Goal: Contribute content: Add original content to the website for others to see

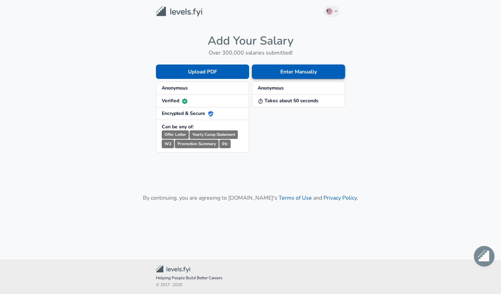
click at [264, 70] on button "Enter Manually" at bounding box center [298, 71] width 93 height 14
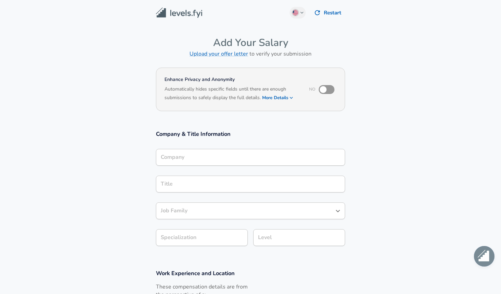
click at [209, 143] on div "Company Company" at bounding box center [250, 156] width 189 height 27
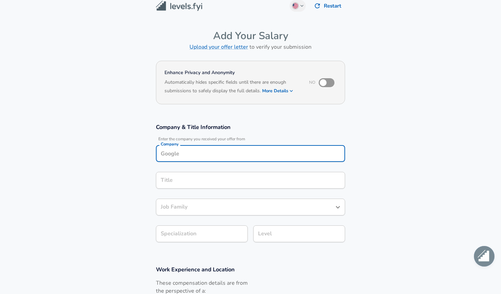
click at [209, 146] on div "Company" at bounding box center [250, 153] width 189 height 17
click at [198, 172] on li "Codazen" at bounding box center [250, 170] width 189 height 10
type input "Codazen"
click at [193, 177] on input "Title" at bounding box center [250, 180] width 183 height 11
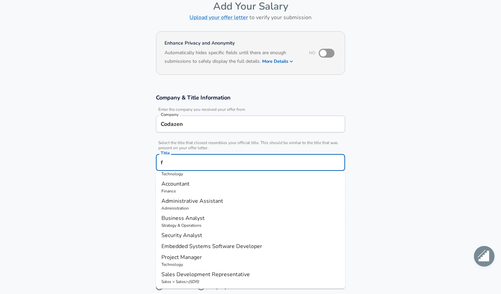
scroll to position [0, 0]
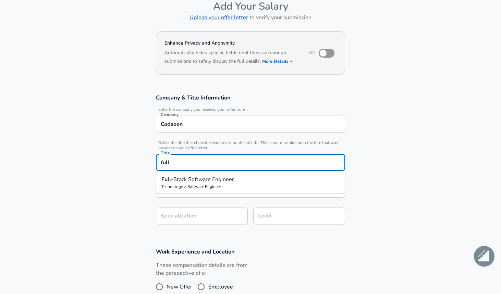
click at [215, 187] on p "Technology > Software Engineer" at bounding box center [250, 186] width 178 height 6
type input "Full-Stack Software Engineer"
type input "Full Stack"
type input "Software Engineer"
type input "Full-Stack Software Engineer"
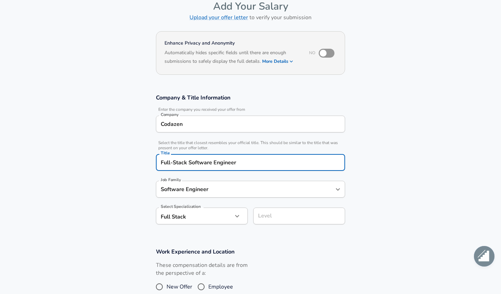
scroll to position [50, 0]
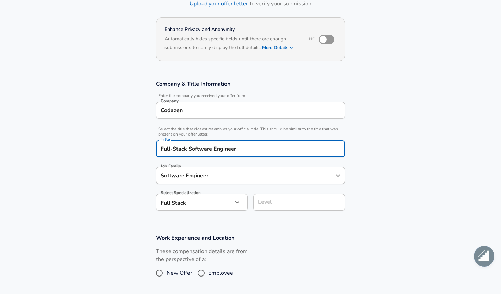
click at [202, 181] on input "Software Engineer" at bounding box center [245, 175] width 173 height 11
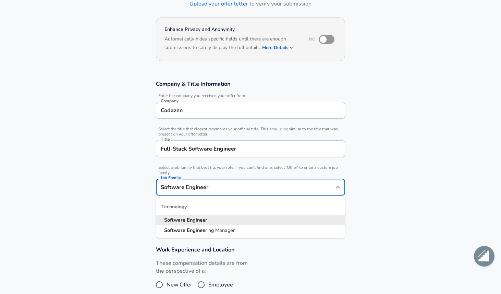
click at [208, 222] on li "Software Engineer" at bounding box center [250, 220] width 189 height 10
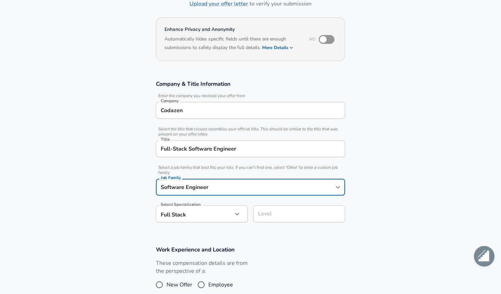
click at [201, 218] on body "English ([GEOGRAPHIC_DATA]) Change Restart Add Your Salary Upload your offer le…" at bounding box center [250, 97] width 501 height 294
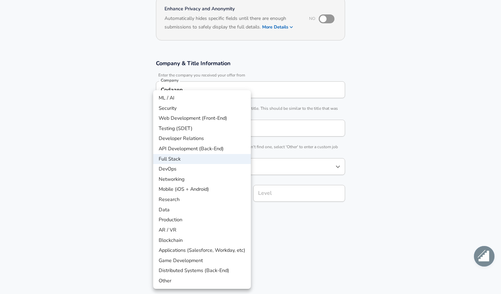
click at [316, 219] on div at bounding box center [250, 147] width 501 height 294
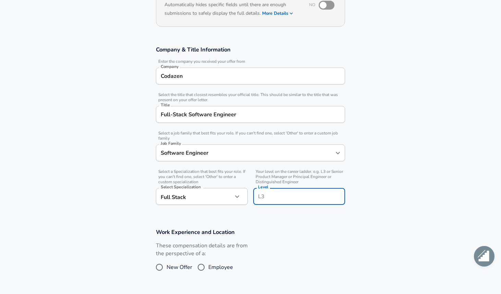
click at [284, 193] on input "Level" at bounding box center [299, 196] width 86 height 11
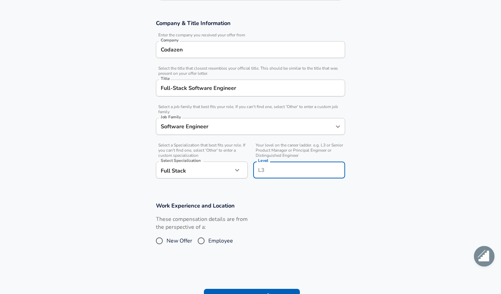
scroll to position [114, 0]
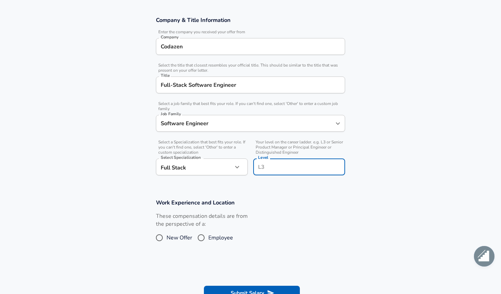
click at [277, 219] on div "These compensation details are from the perspective of a: New Offer Employee" at bounding box center [247, 230] width 195 height 36
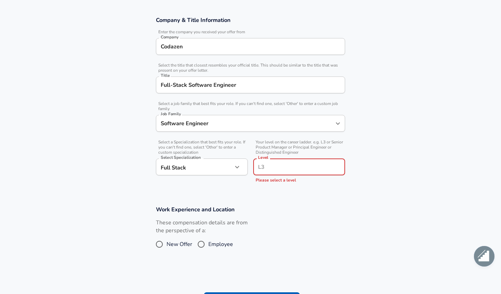
click at [269, 164] on input "Level" at bounding box center [299, 166] width 86 height 11
type input "L"
click at [284, 165] on input "Level" at bounding box center [299, 166] width 86 height 11
click at [278, 168] on input "Level" at bounding box center [299, 166] width 86 height 11
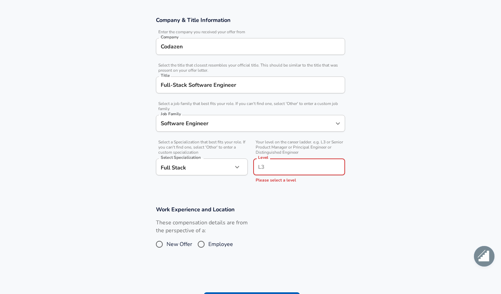
click at [278, 168] on input "Level" at bounding box center [299, 166] width 86 height 11
type input "Mid level"
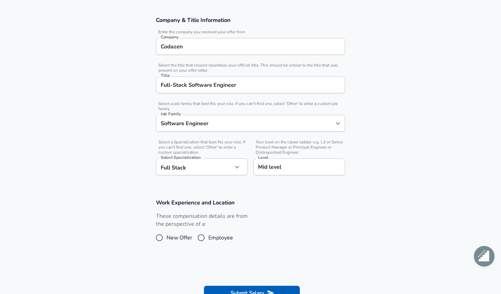
click at [263, 191] on form "Enhance Privacy and Anonymity No Automatically hides specific fields until ther…" at bounding box center [250, 131] width 501 height 359
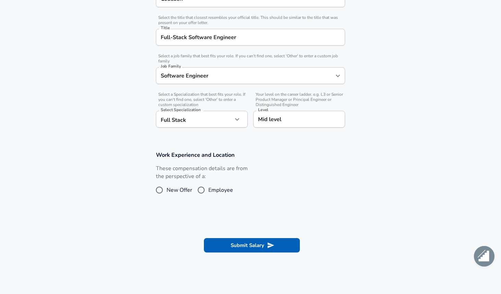
scroll to position [167, 0]
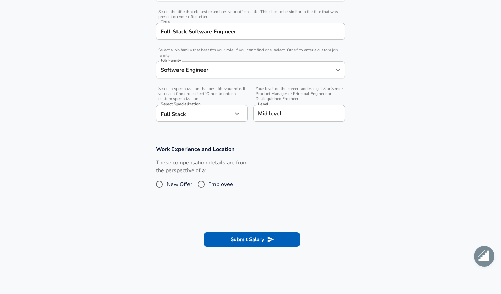
click at [203, 182] on input "Employee" at bounding box center [201, 184] width 14 height 11
radio input "true"
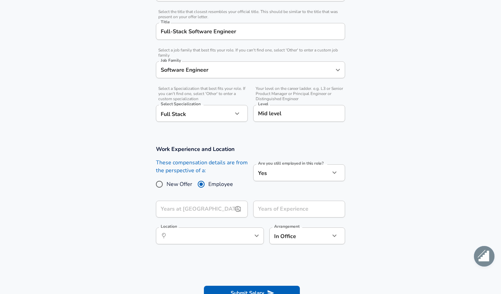
click at [211, 208] on input "Years at [GEOGRAPHIC_DATA]" at bounding box center [194, 208] width 77 height 17
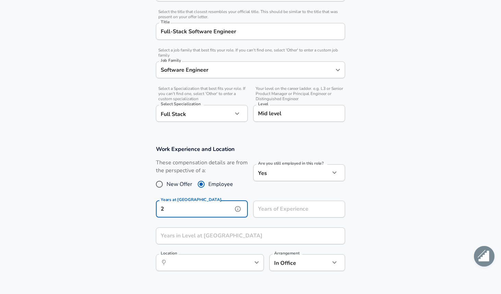
type input "2"
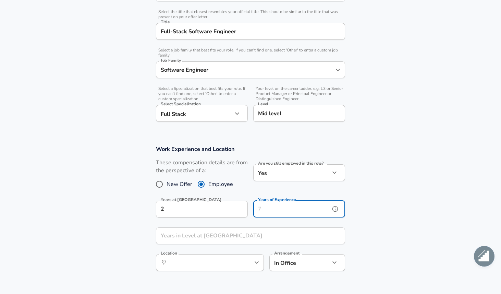
click at [279, 209] on input "Years of Experience" at bounding box center [291, 208] width 77 height 17
type input "2"
click at [248, 237] on input "Years in Level at [GEOGRAPHIC_DATA]" at bounding box center [243, 235] width 174 height 17
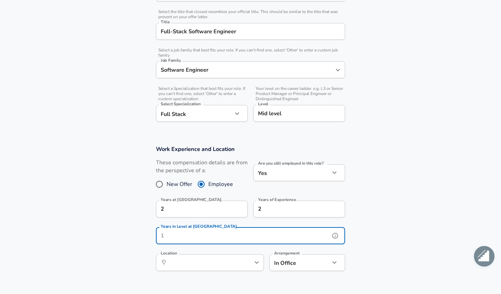
click at [336, 235] on icon "help" at bounding box center [335, 235] width 7 height 7
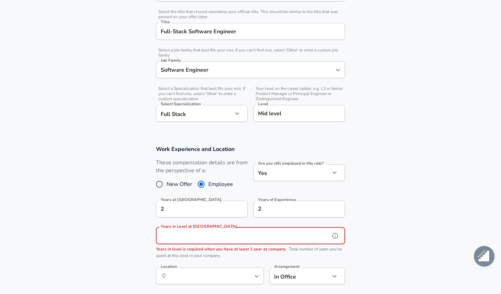
click at [300, 234] on input "Years in Level at [GEOGRAPHIC_DATA]" at bounding box center [243, 235] width 174 height 17
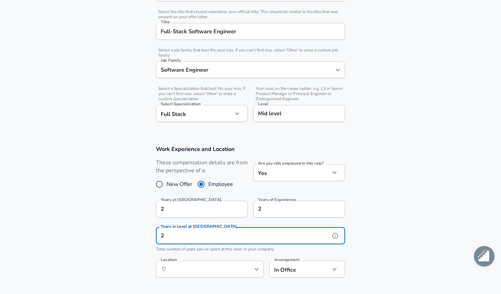
type input "2"
click at [235, 269] on input "Location" at bounding box center [202, 269] width 70 height 11
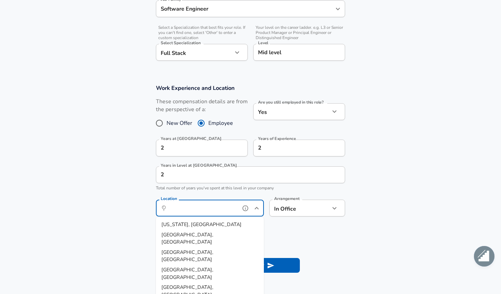
scroll to position [229, 0]
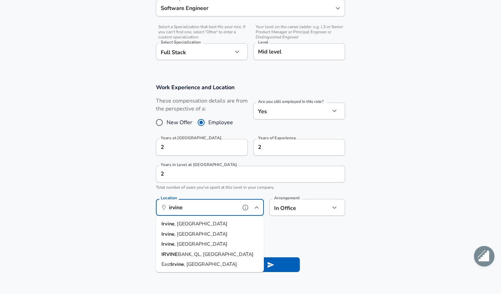
click at [197, 223] on li "[GEOGRAPHIC_DATA] , [GEOGRAPHIC_DATA]" at bounding box center [210, 224] width 108 height 10
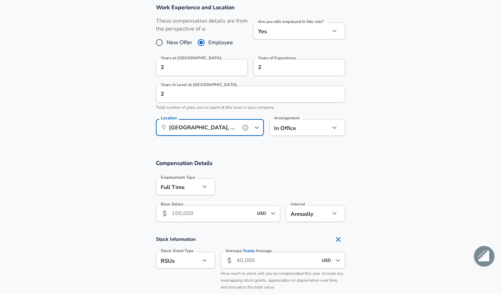
scroll to position [349, 0]
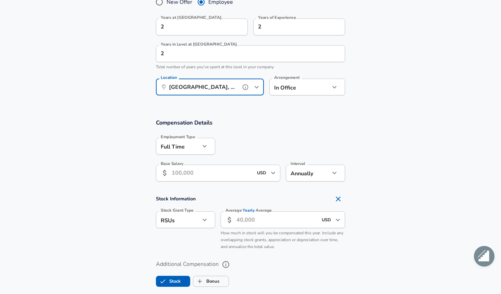
type input "[GEOGRAPHIC_DATA], [GEOGRAPHIC_DATA]"
click at [219, 168] on input "Base Salary" at bounding box center [212, 172] width 81 height 17
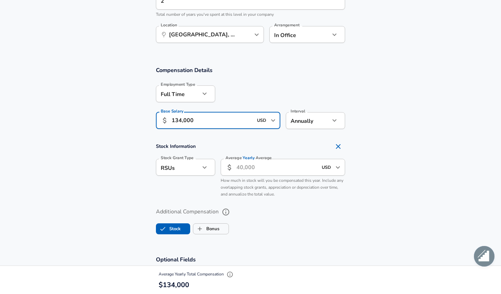
scroll to position [405, 0]
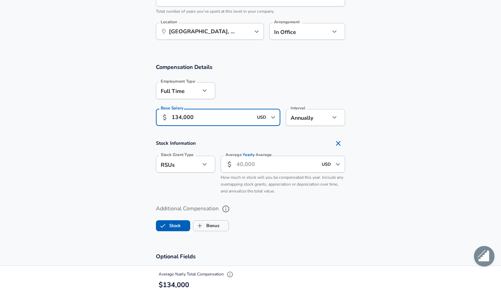
type input "134,000"
click at [261, 163] on input "Average Yearly Average" at bounding box center [276, 164] width 81 height 17
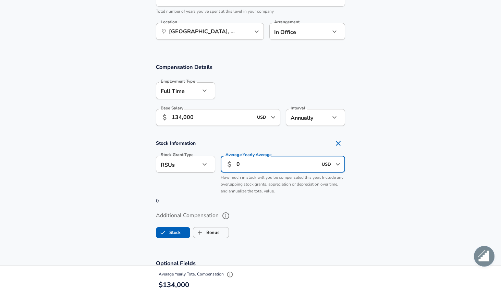
type input "0"
click at [256, 209] on div "Additional Compensation Stock Bonus" at bounding box center [251, 222] width 206 height 36
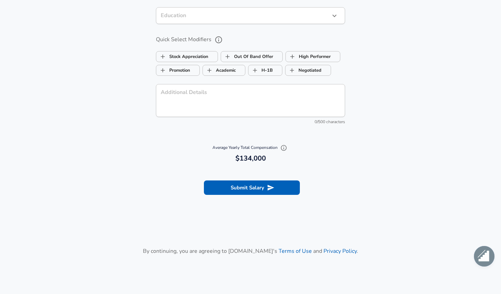
scroll to position [725, 0]
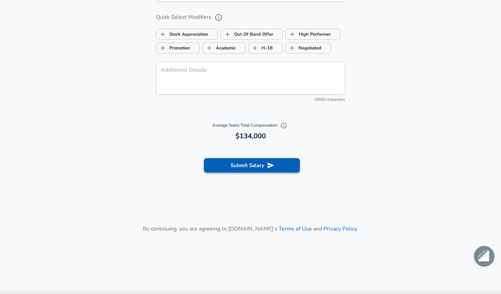
click at [256, 168] on button "Submit Salary" at bounding box center [252, 165] width 96 height 14
